Goal: Task Accomplishment & Management: Manage account settings

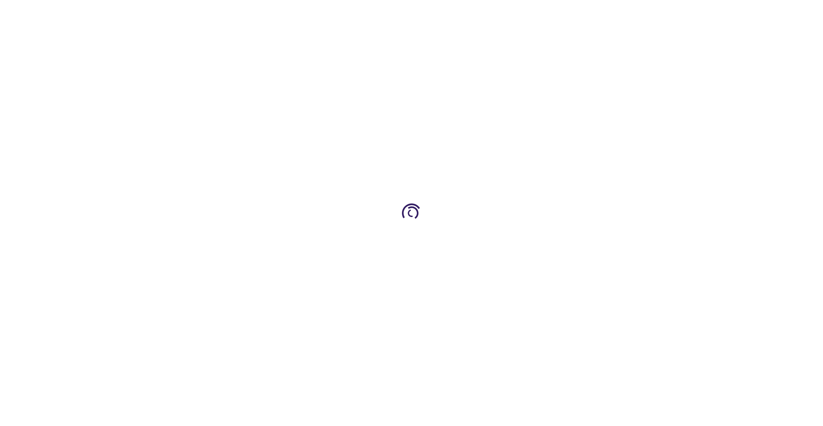
type input "1"
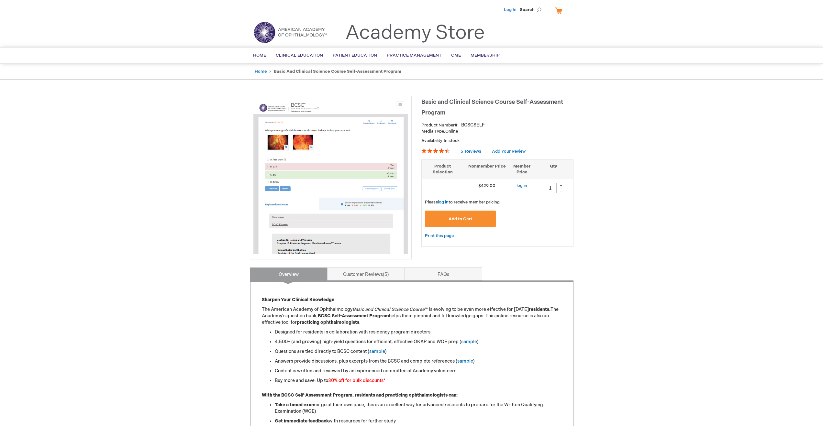
click at [506, 12] on link "Log In" at bounding box center [510, 9] width 13 height 5
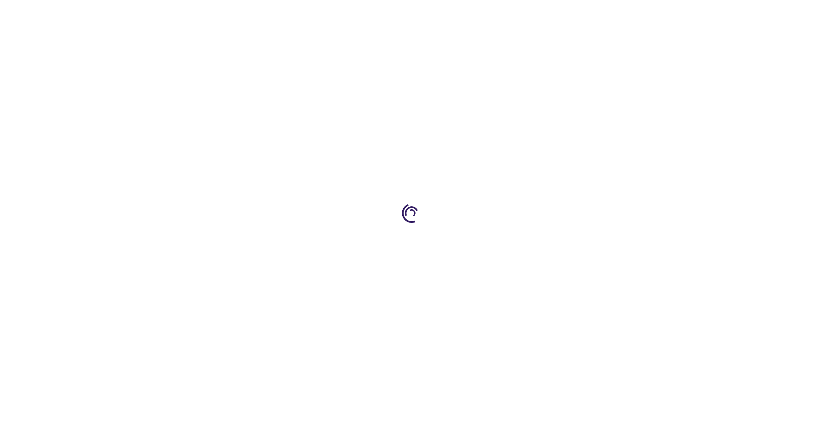
type input "1"
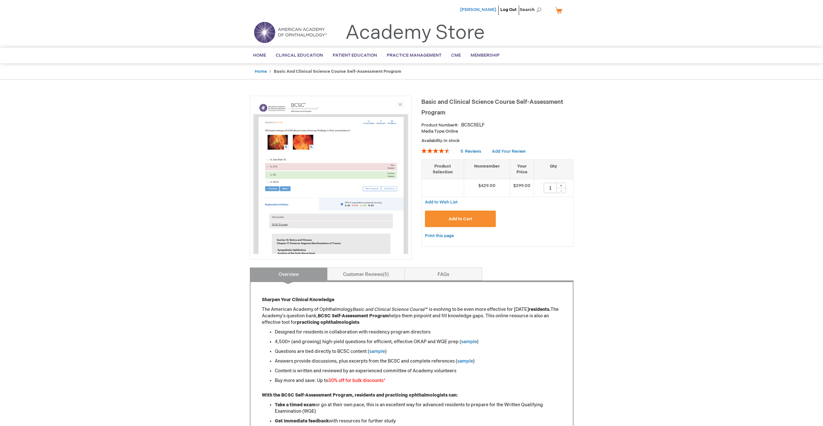
click at [476, 9] on span "Raphael Banoub" at bounding box center [478, 9] width 36 height 5
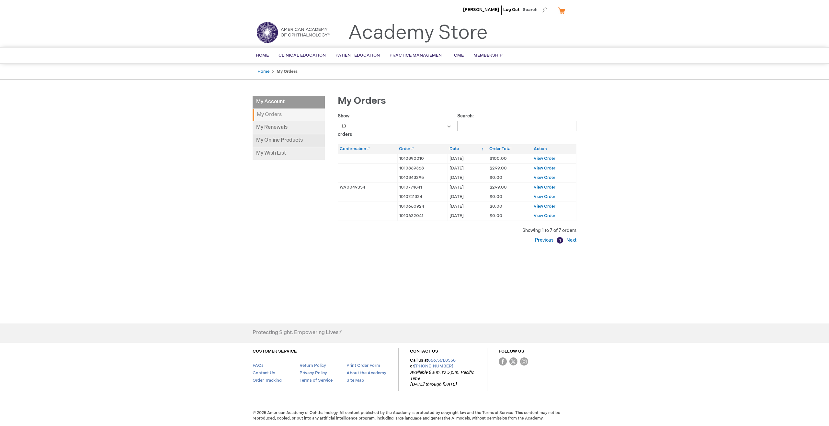
click at [291, 136] on link "My Online Products" at bounding box center [288, 140] width 72 height 13
